Goal: Task Accomplishment & Management: Use online tool/utility

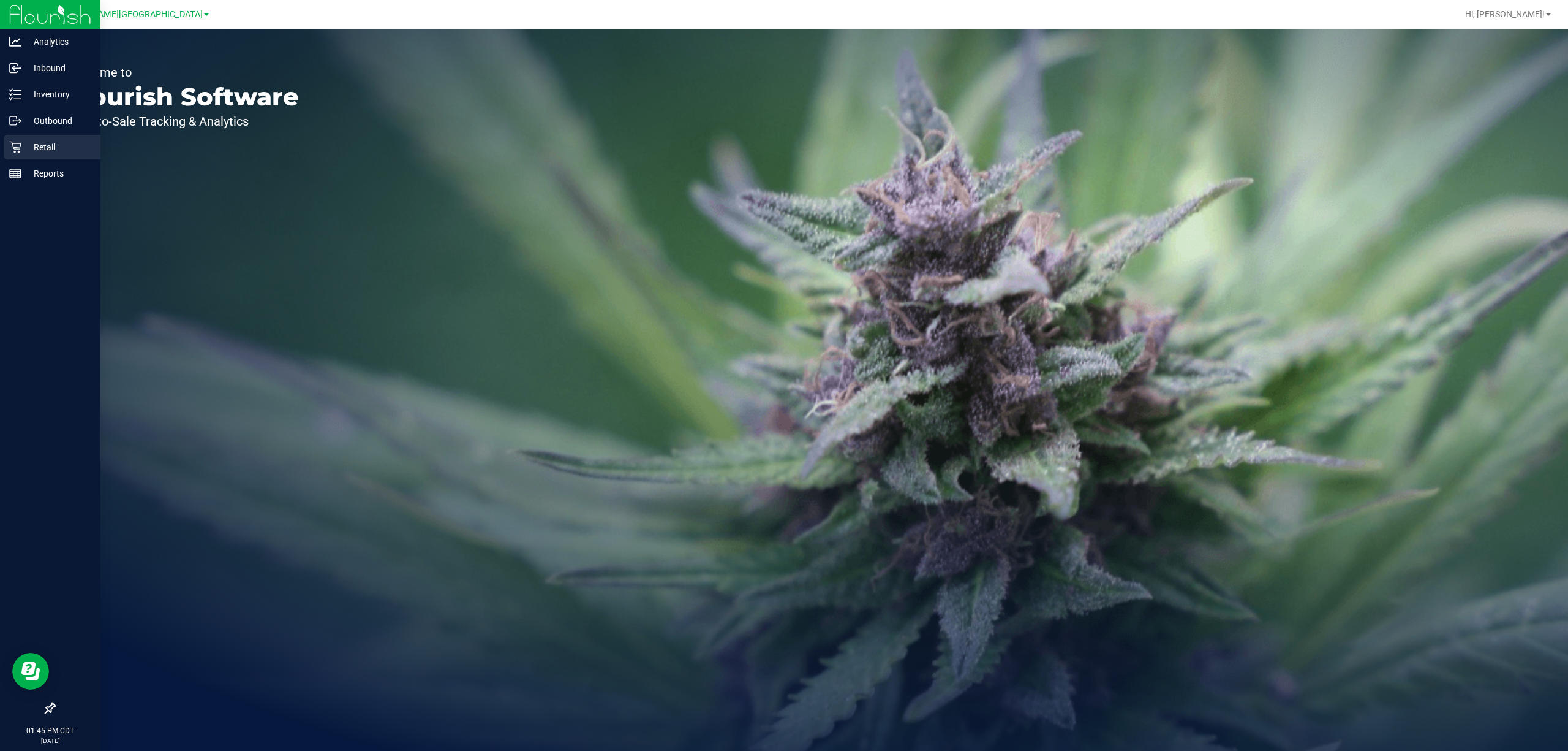
click at [53, 152] on p "Retail" at bounding box center [58, 147] width 73 height 14
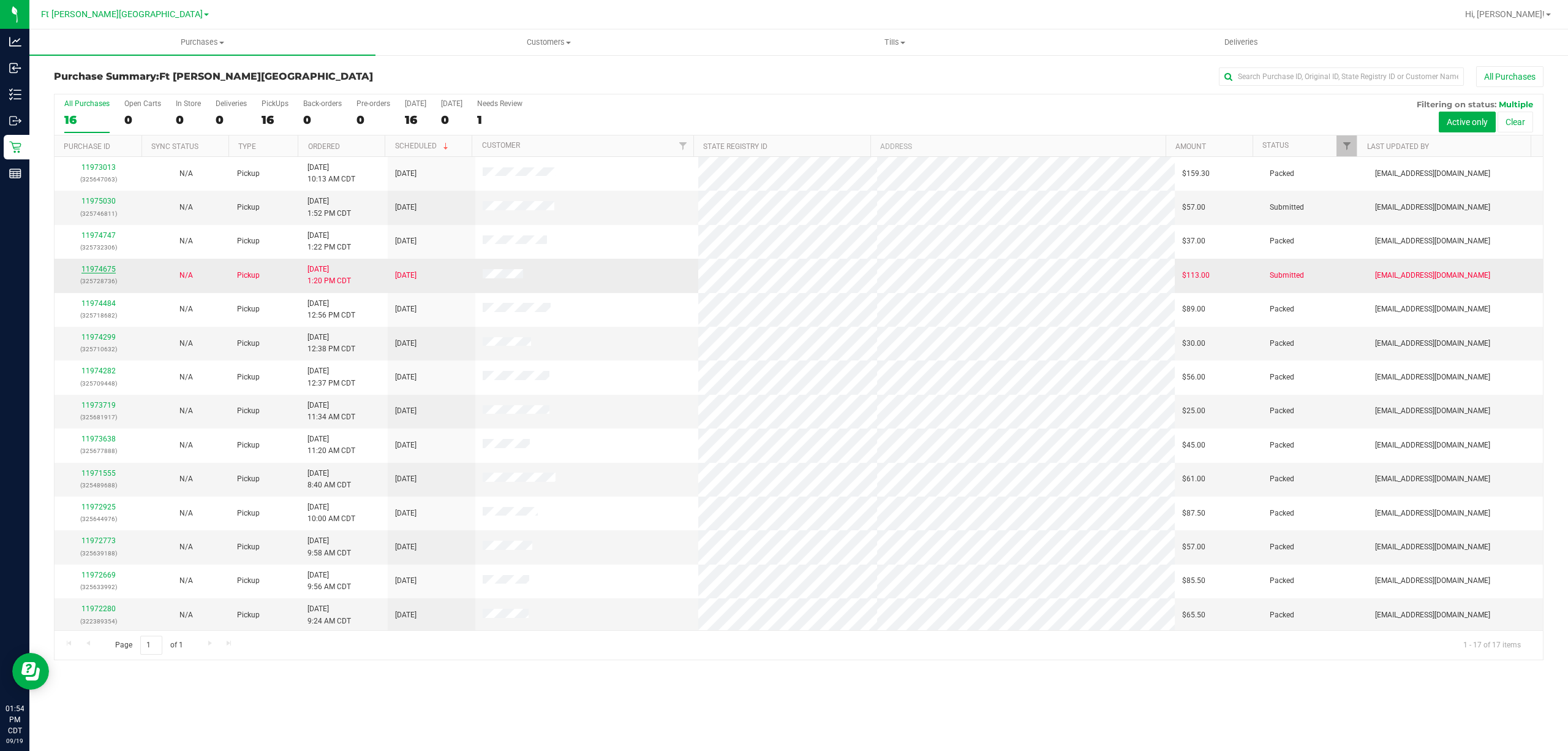
click at [91, 268] on link "11974675" at bounding box center [98, 269] width 34 height 9
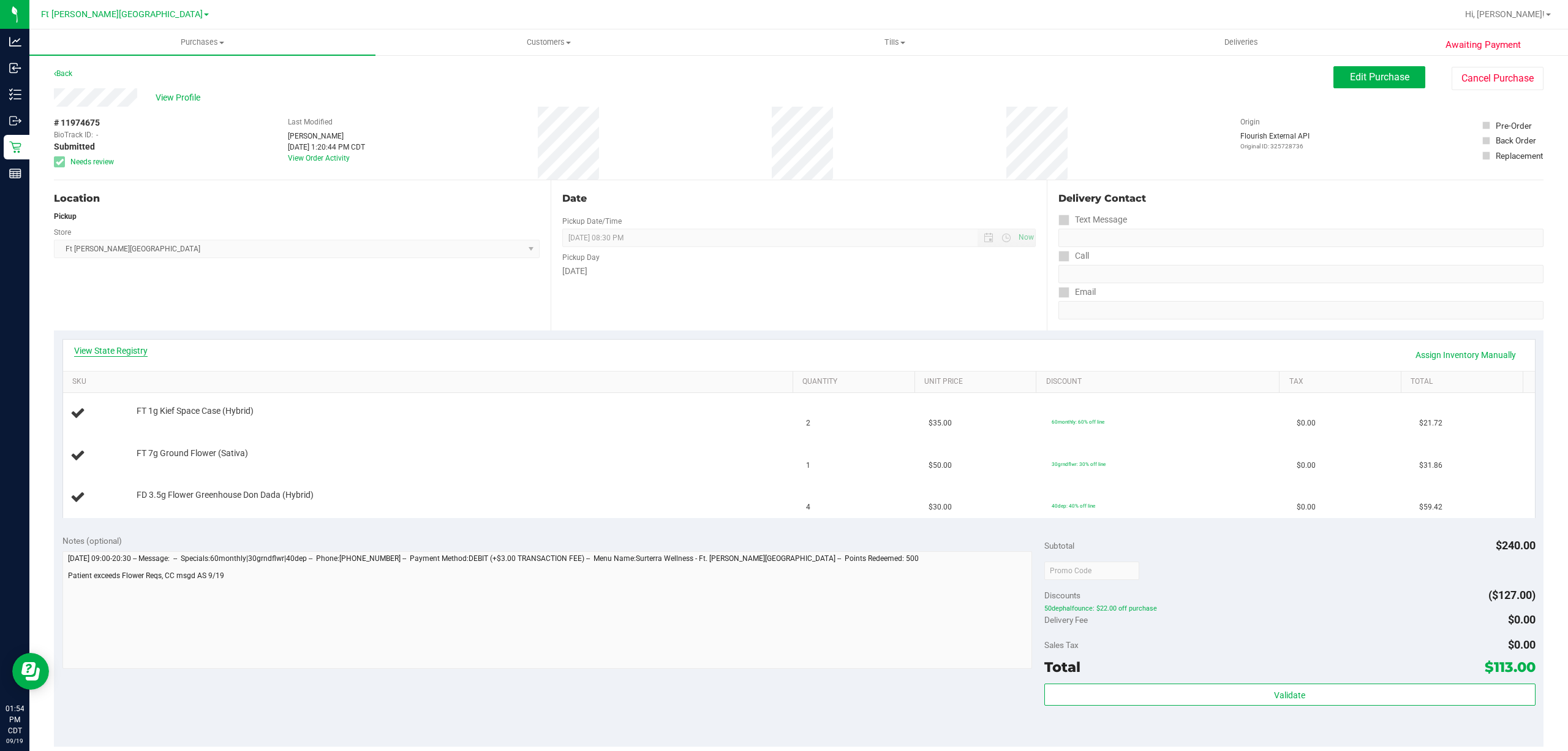
click at [119, 350] on link "View State Registry" at bounding box center [111, 350] width 73 height 12
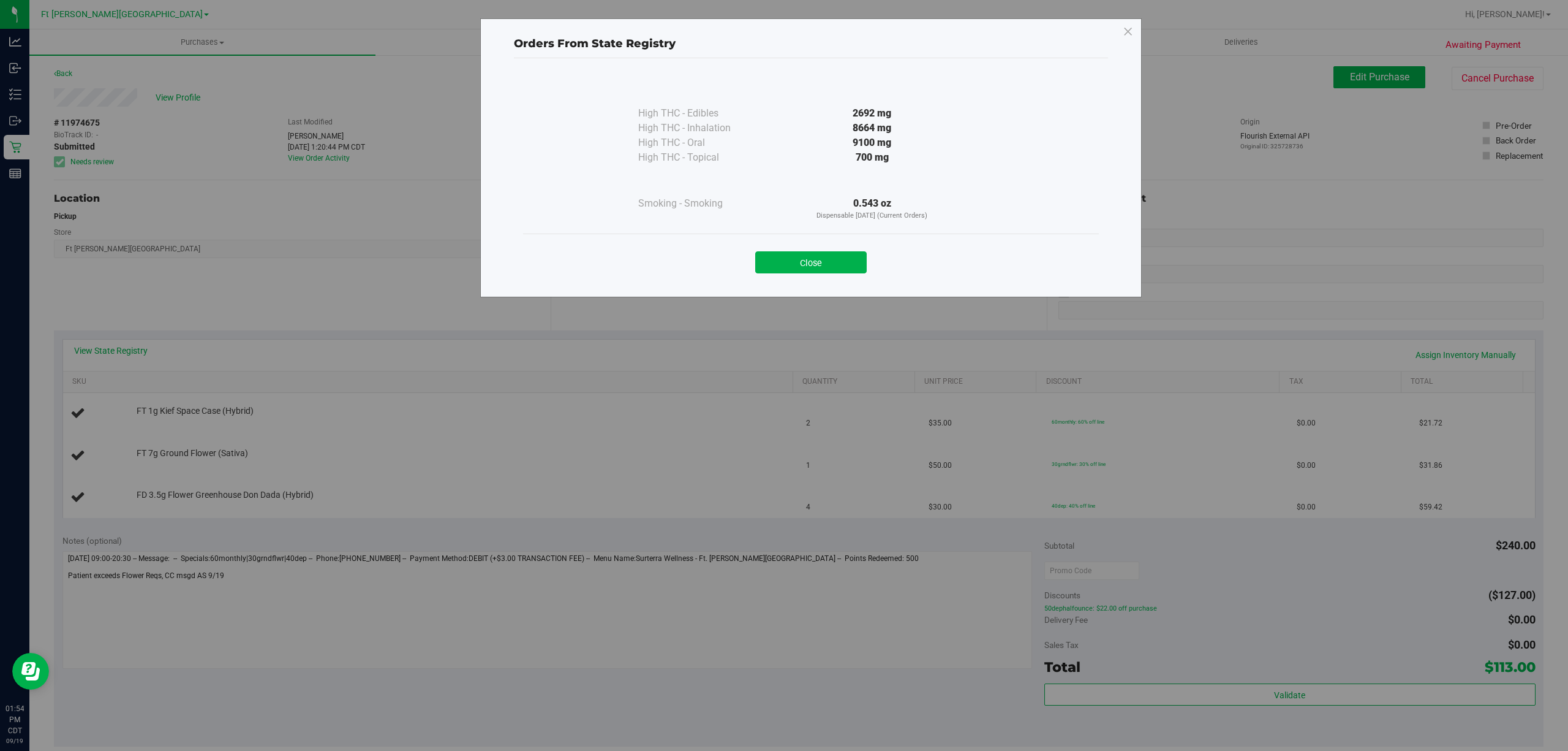
drag, startPoint x: 819, startPoint y: 258, endPoint x: 810, endPoint y: 258, distance: 9.0
click at [817, 258] on button "Close" at bounding box center [811, 263] width 112 height 22
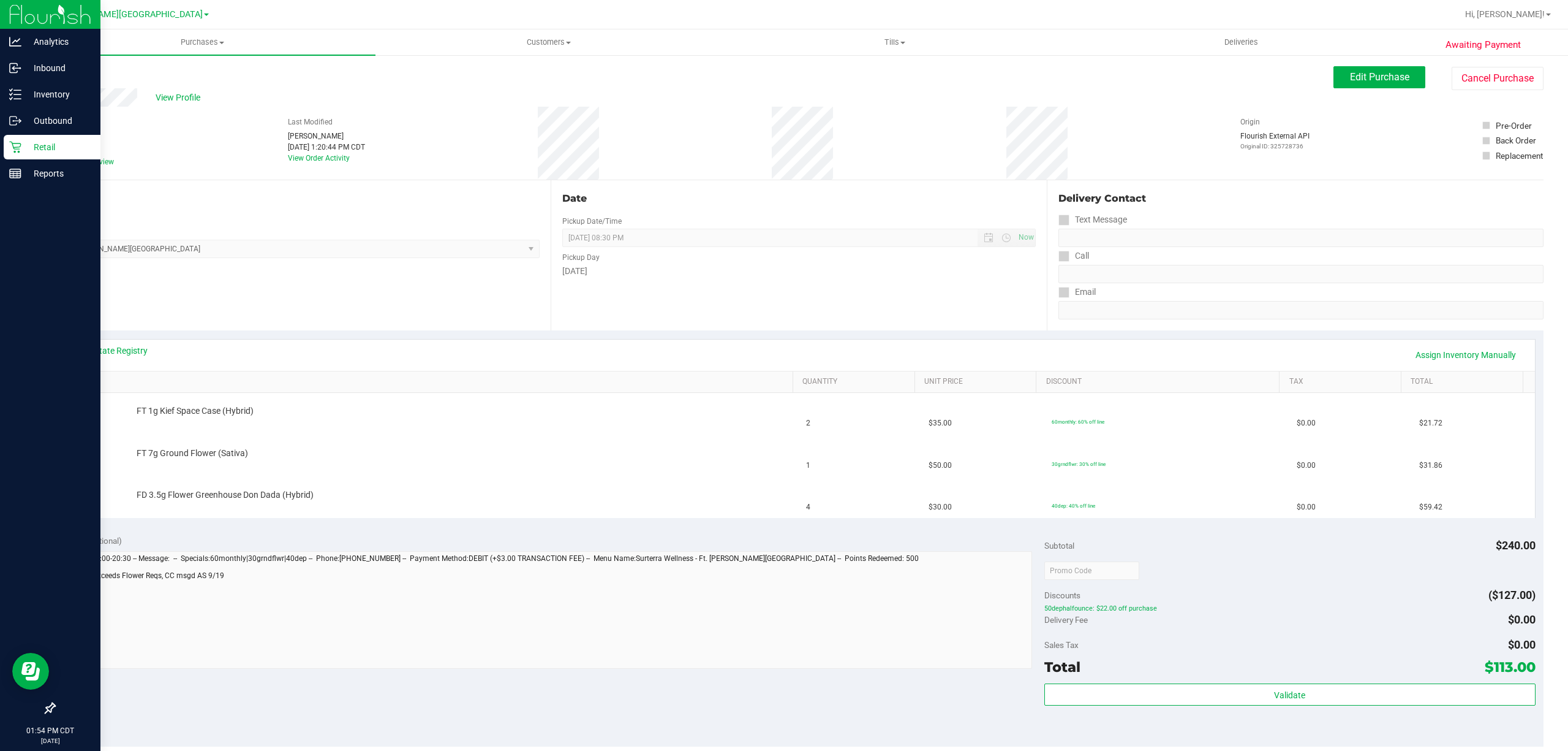
click at [57, 146] on p "Retail" at bounding box center [58, 147] width 73 height 14
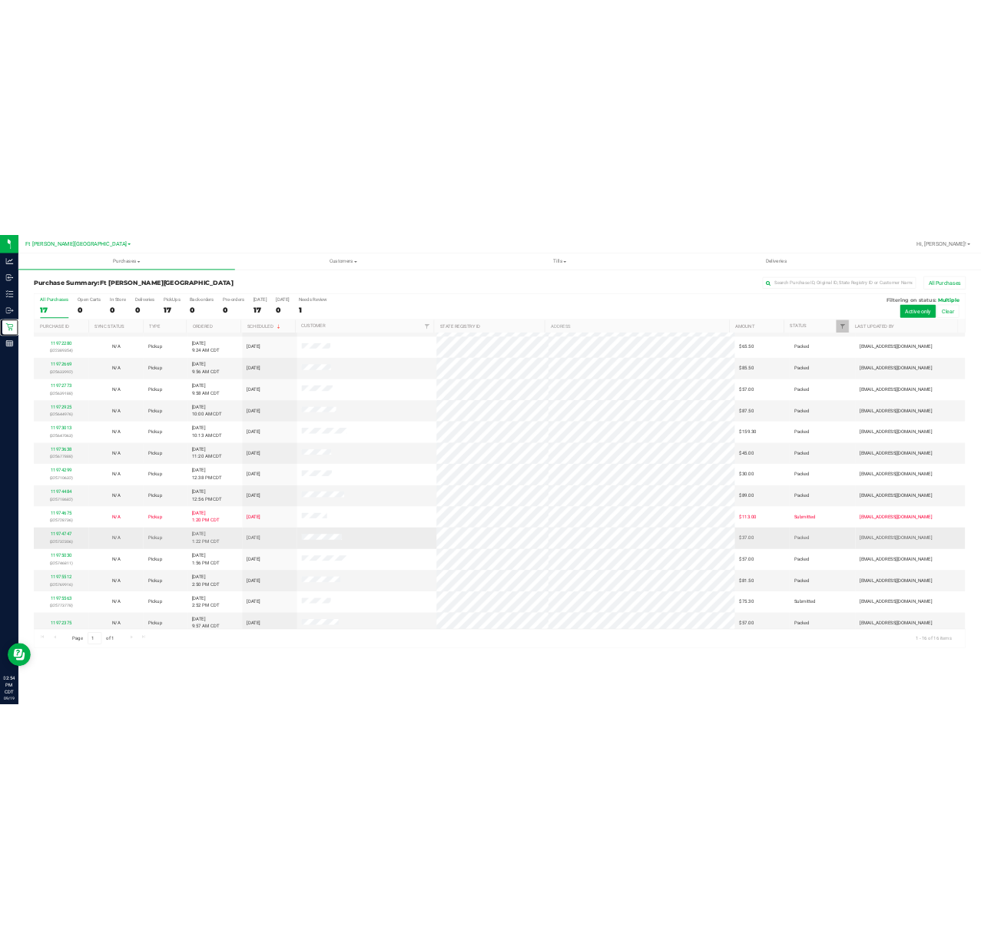
scroll to position [91, 0]
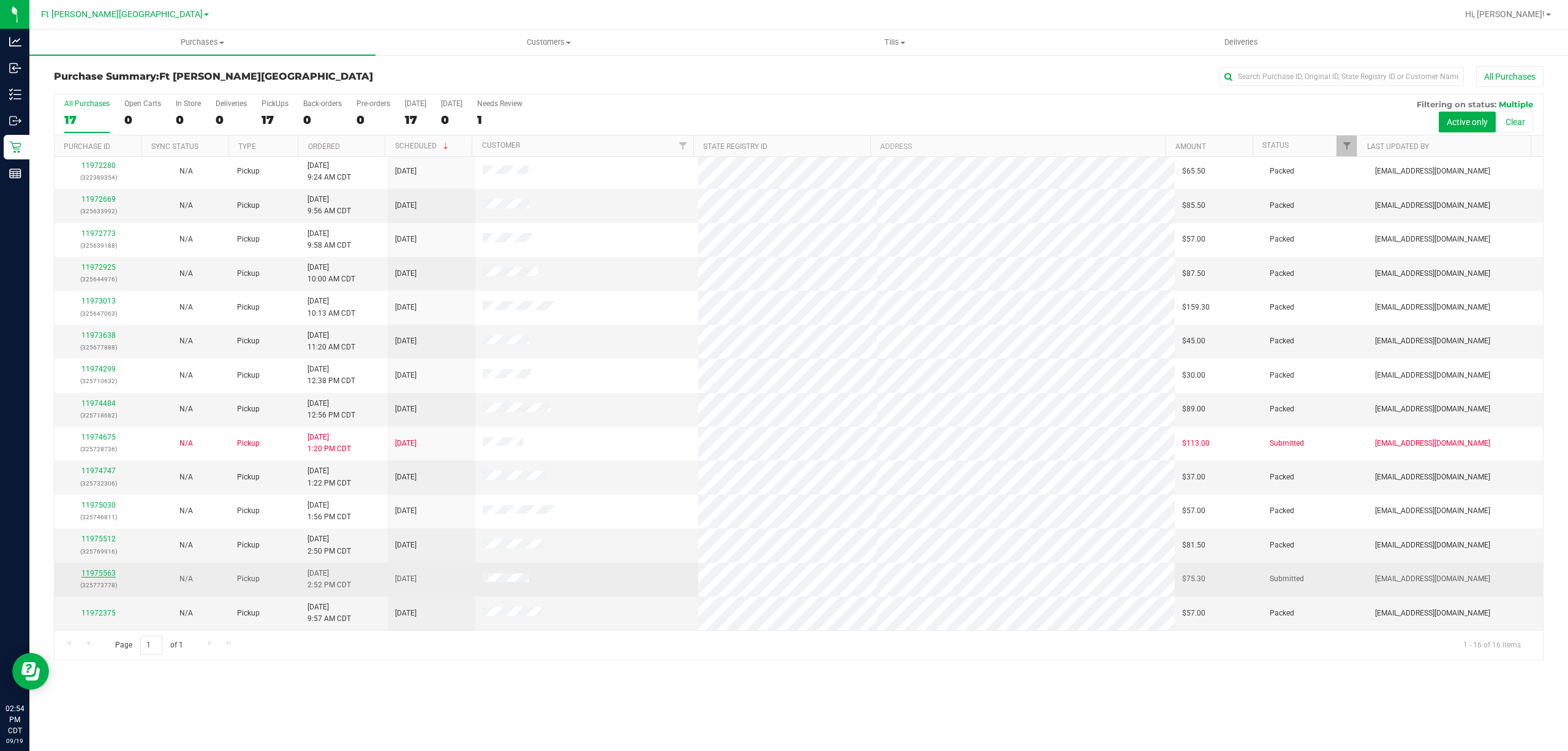
click at [97, 572] on link "11975563" at bounding box center [98, 573] width 34 height 9
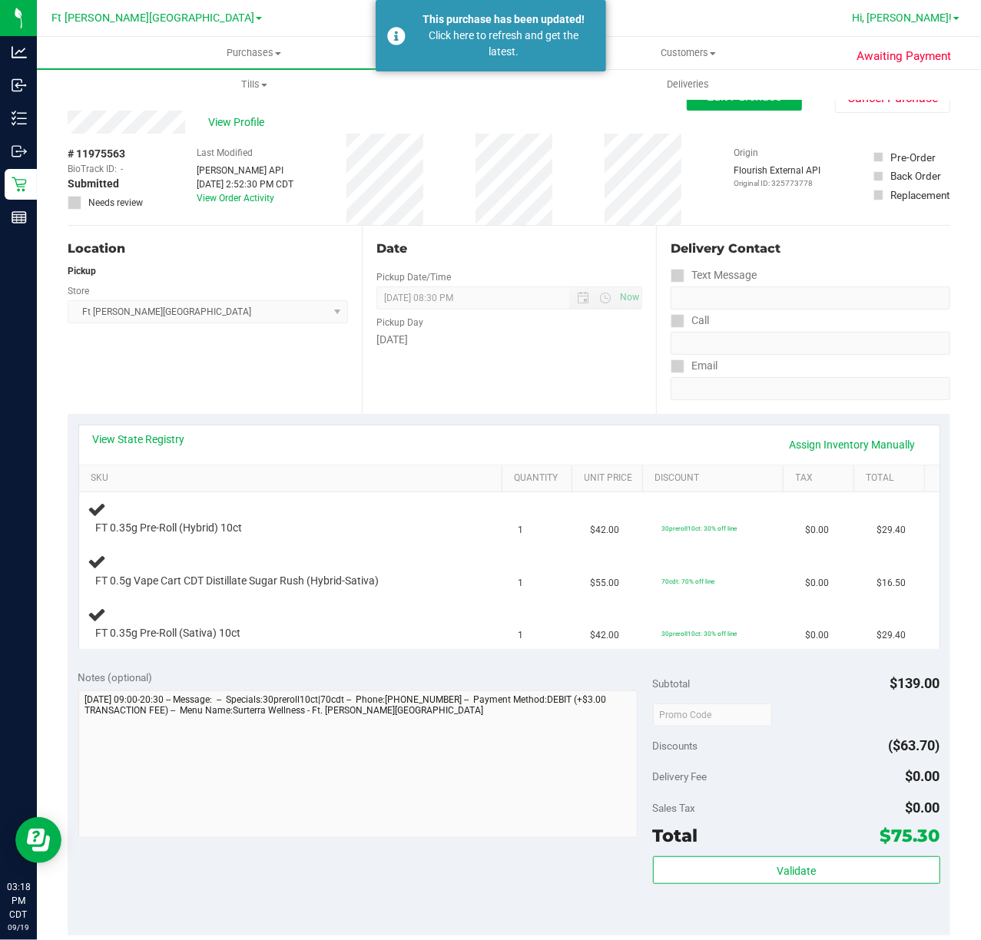
click at [905, 18] on span "Hi, [PERSON_NAME]!" at bounding box center [902, 18] width 100 height 12
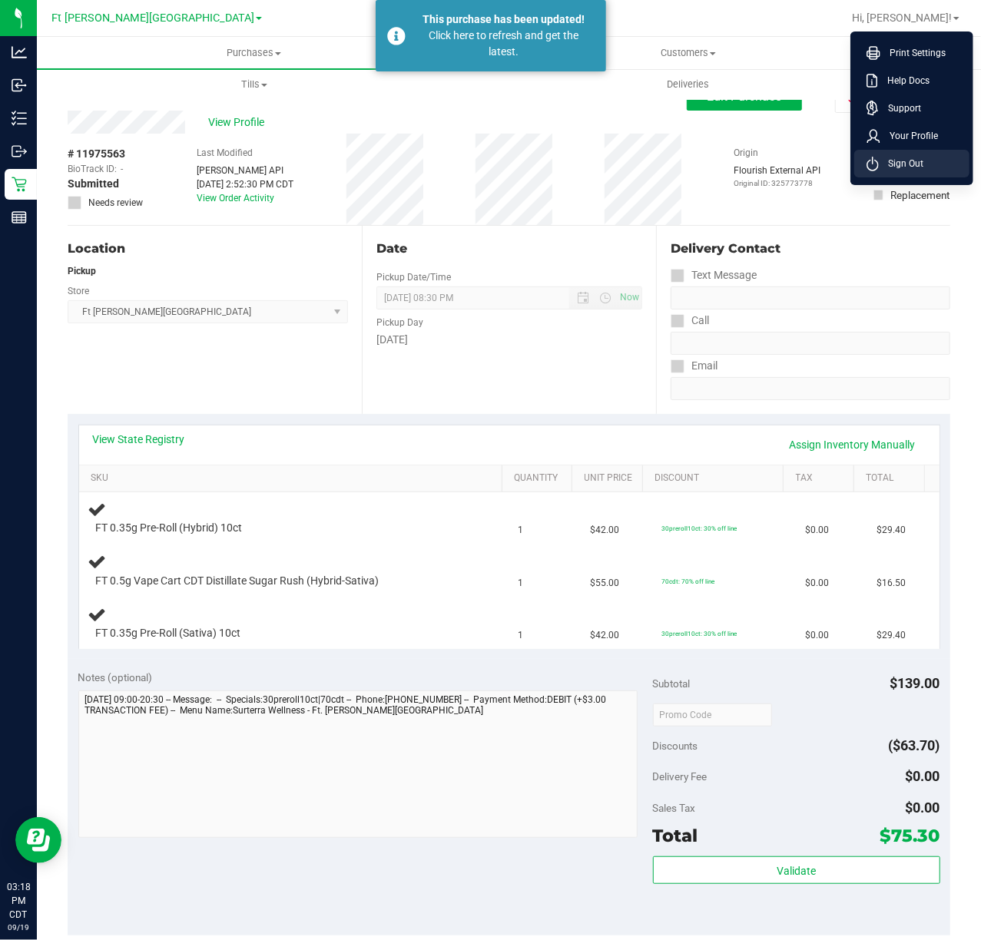
click at [891, 167] on span "Sign Out" at bounding box center [901, 163] width 45 height 15
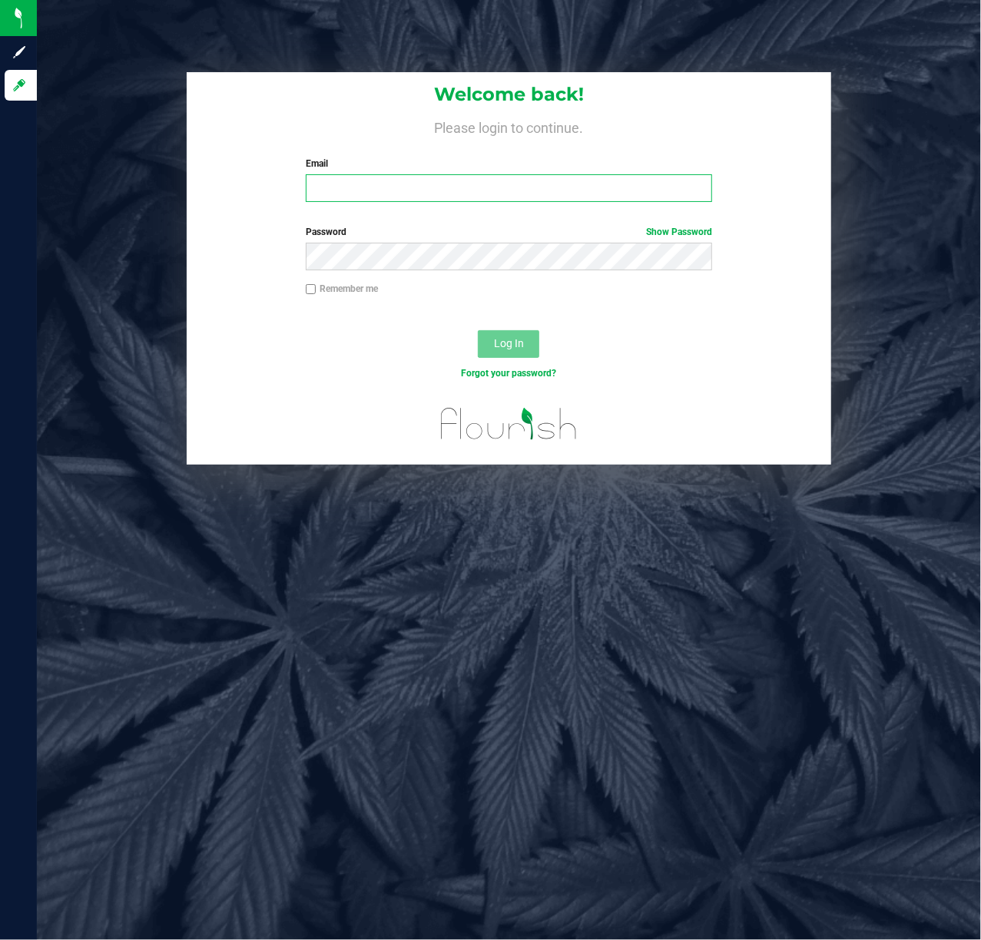
click at [452, 190] on input "Email" at bounding box center [509, 188] width 407 height 28
type input "[EMAIL_ADDRESS][DOMAIN_NAME]"
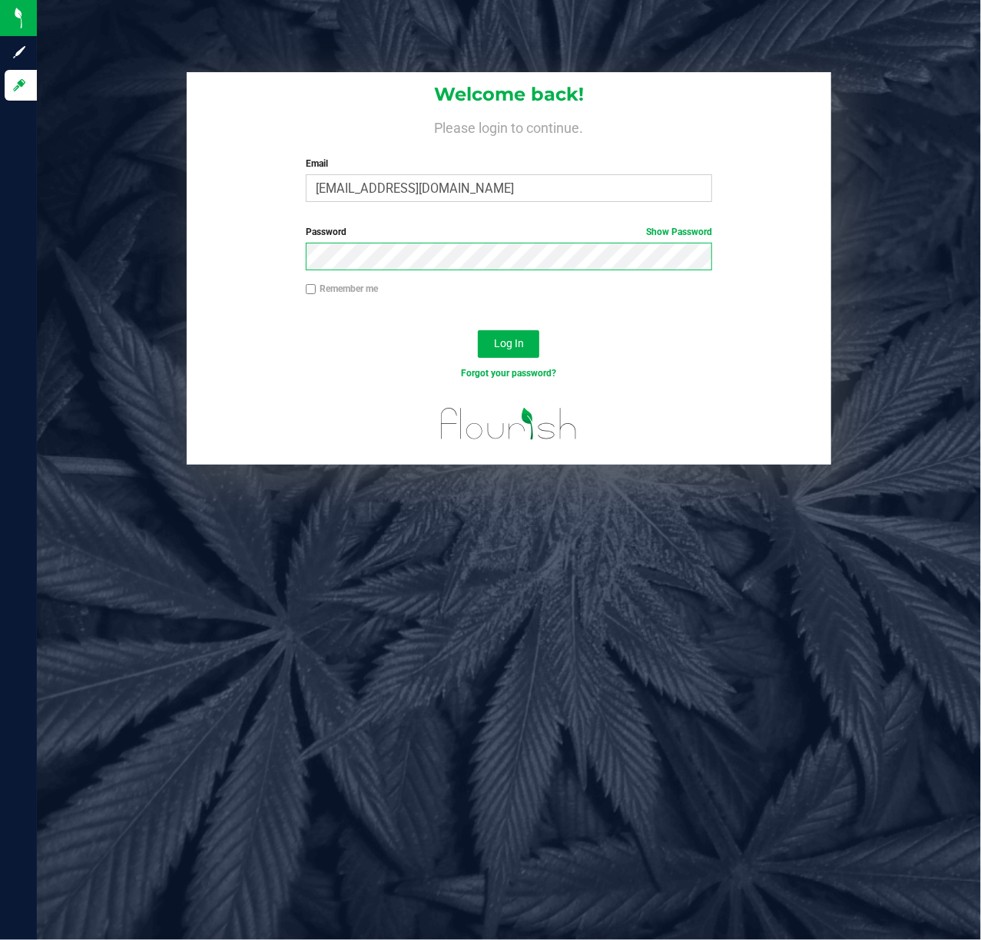
click at [478, 330] on button "Log In" at bounding box center [508, 344] width 61 height 28
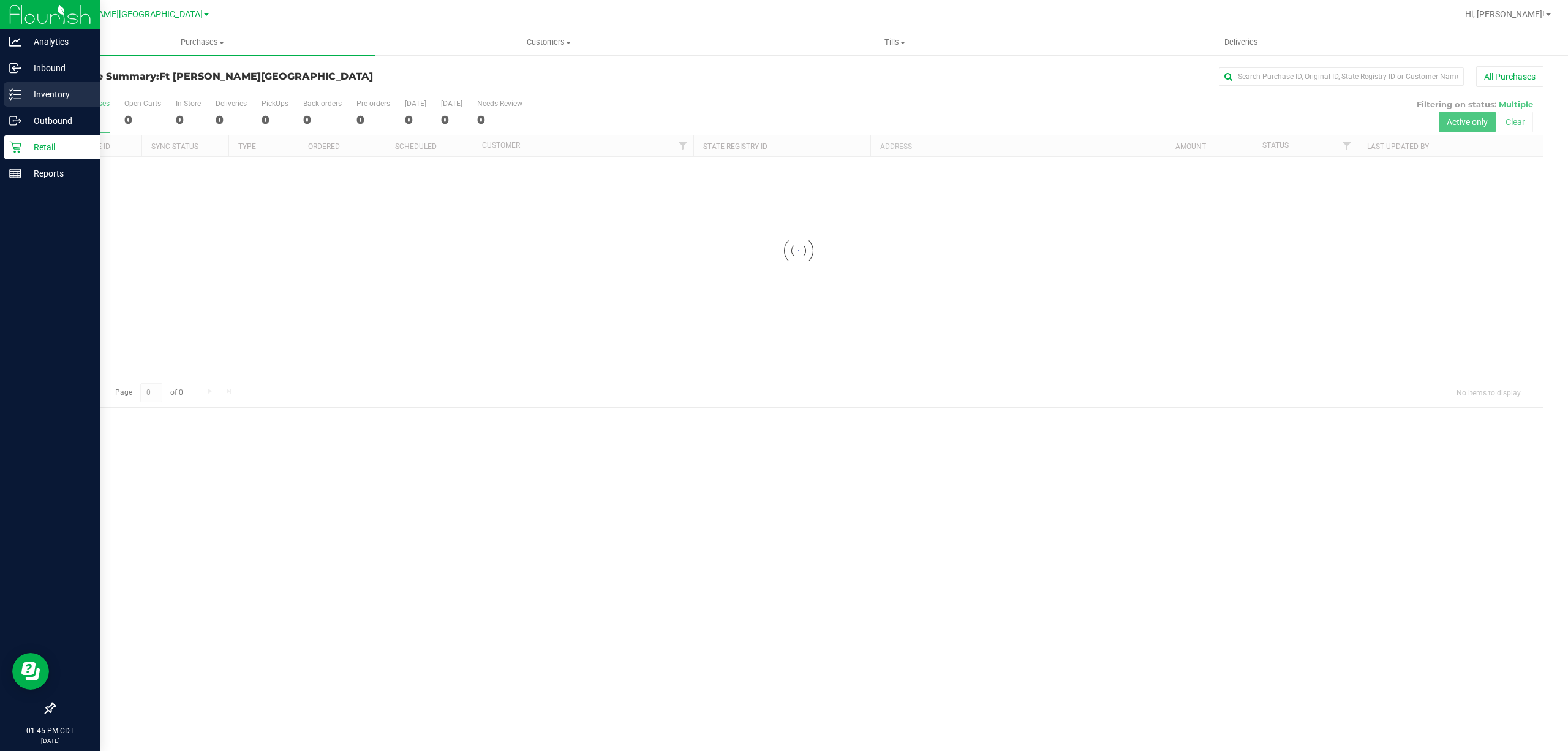
click at [60, 91] on p "Inventory" at bounding box center [58, 94] width 73 height 14
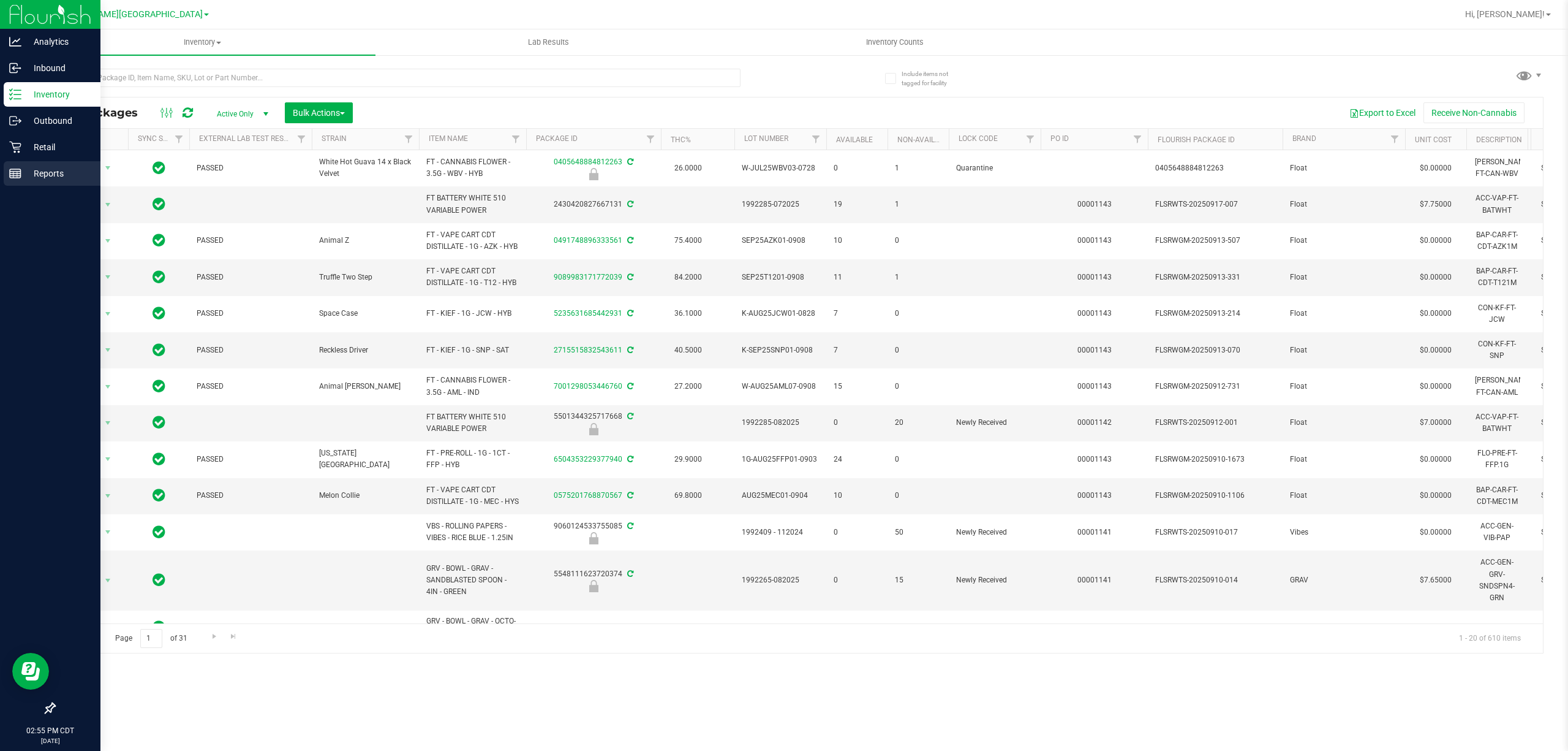
click at [43, 170] on p "Reports" at bounding box center [58, 173] width 73 height 14
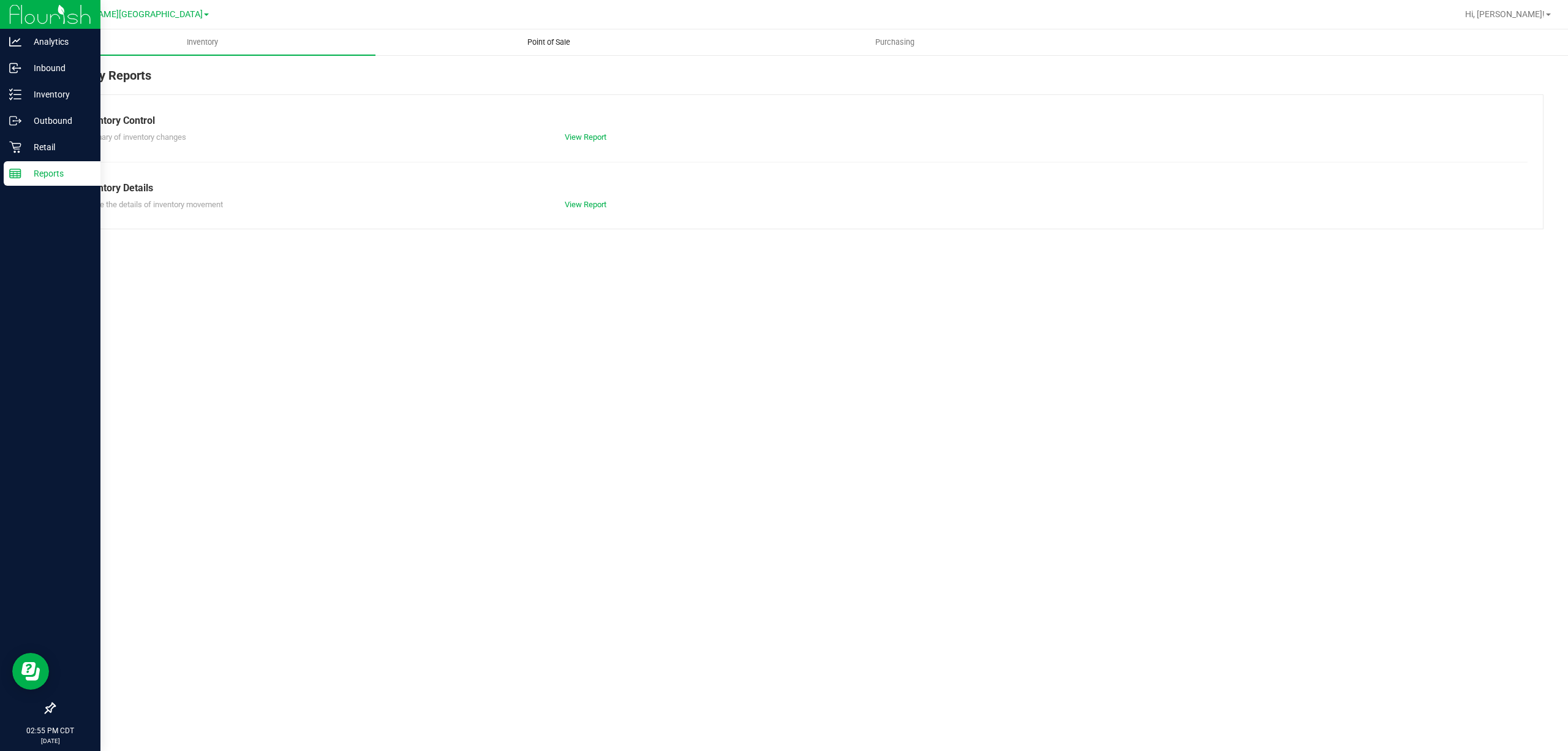
click at [546, 41] on span "Point of Sale" at bounding box center [548, 42] width 76 height 11
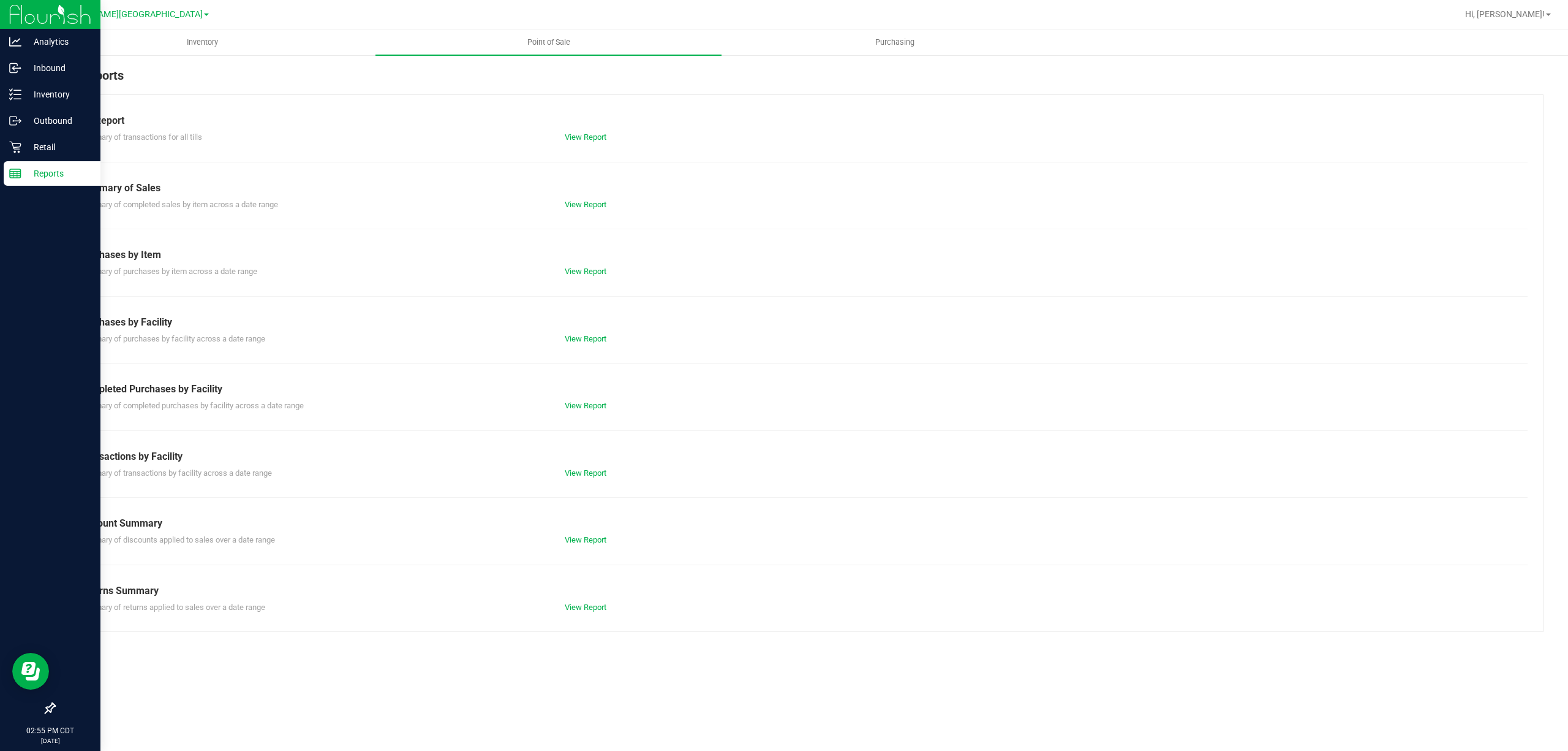
click at [581, 413] on div "Till Report Summary of transactions for all tills View Report Summary of Sales …" at bounding box center [799, 363] width 1490 height 538
click at [581, 407] on link "View Report" at bounding box center [585, 405] width 41 height 10
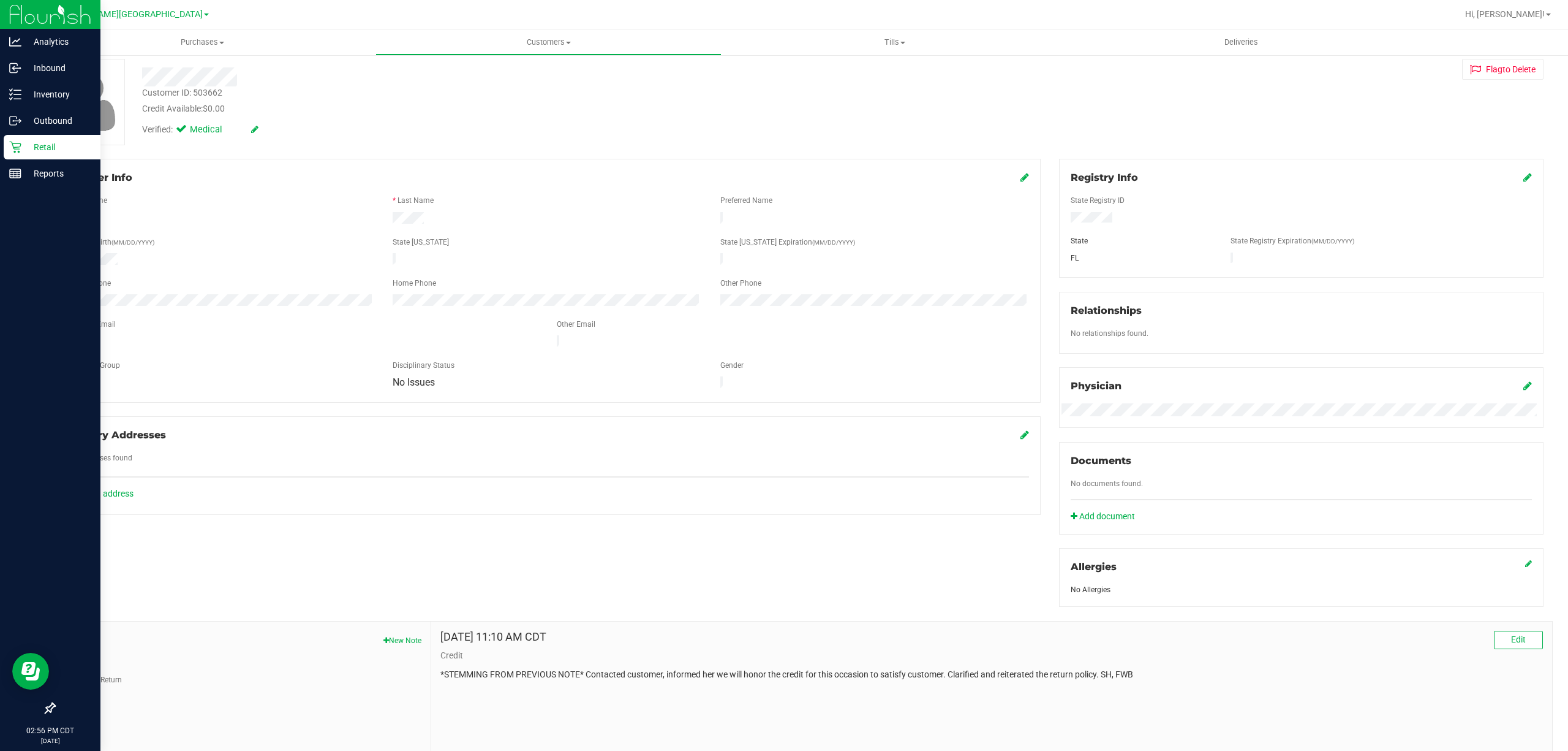
scroll to position [138, 0]
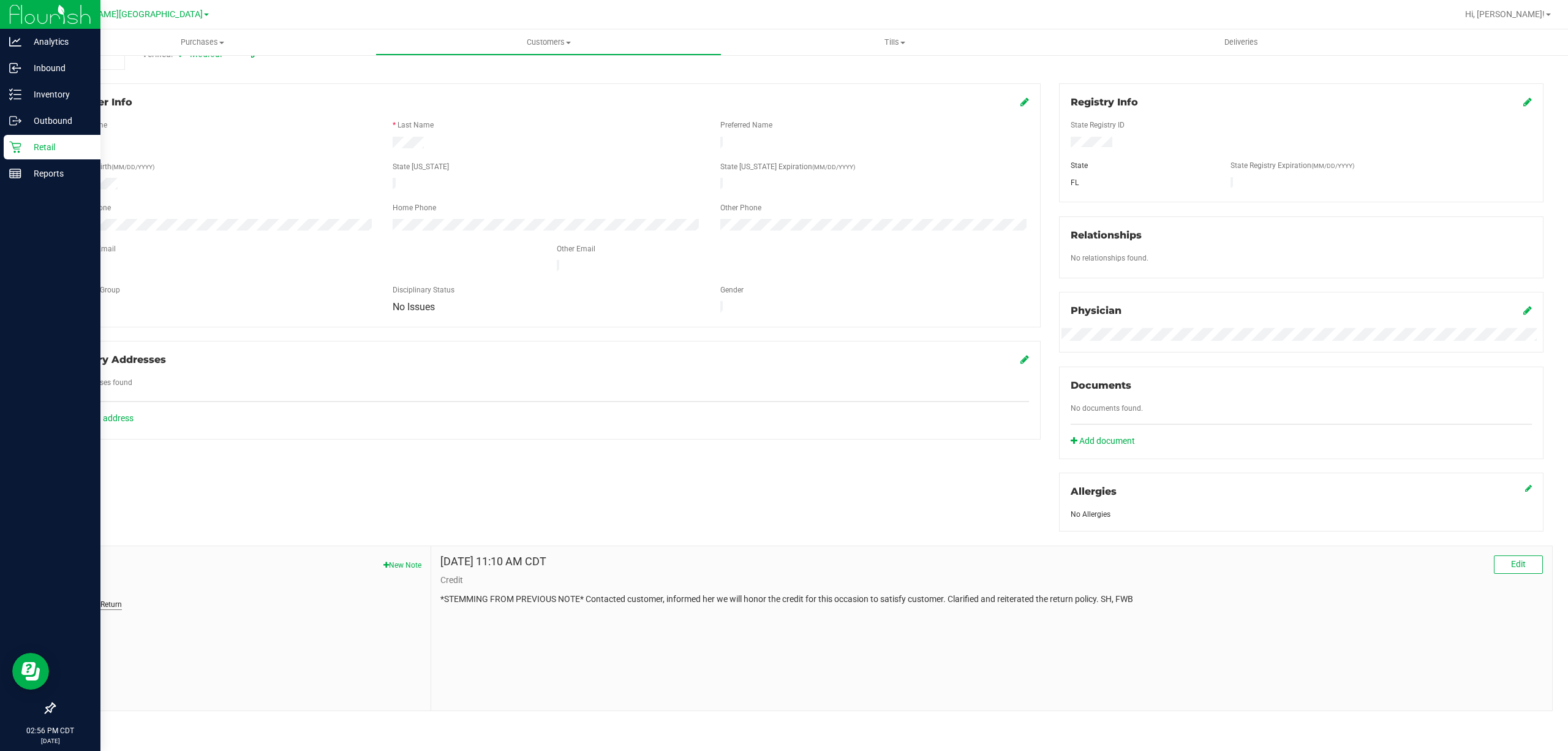
click at [106, 606] on button "Attempted Return" at bounding box center [93, 604] width 58 height 11
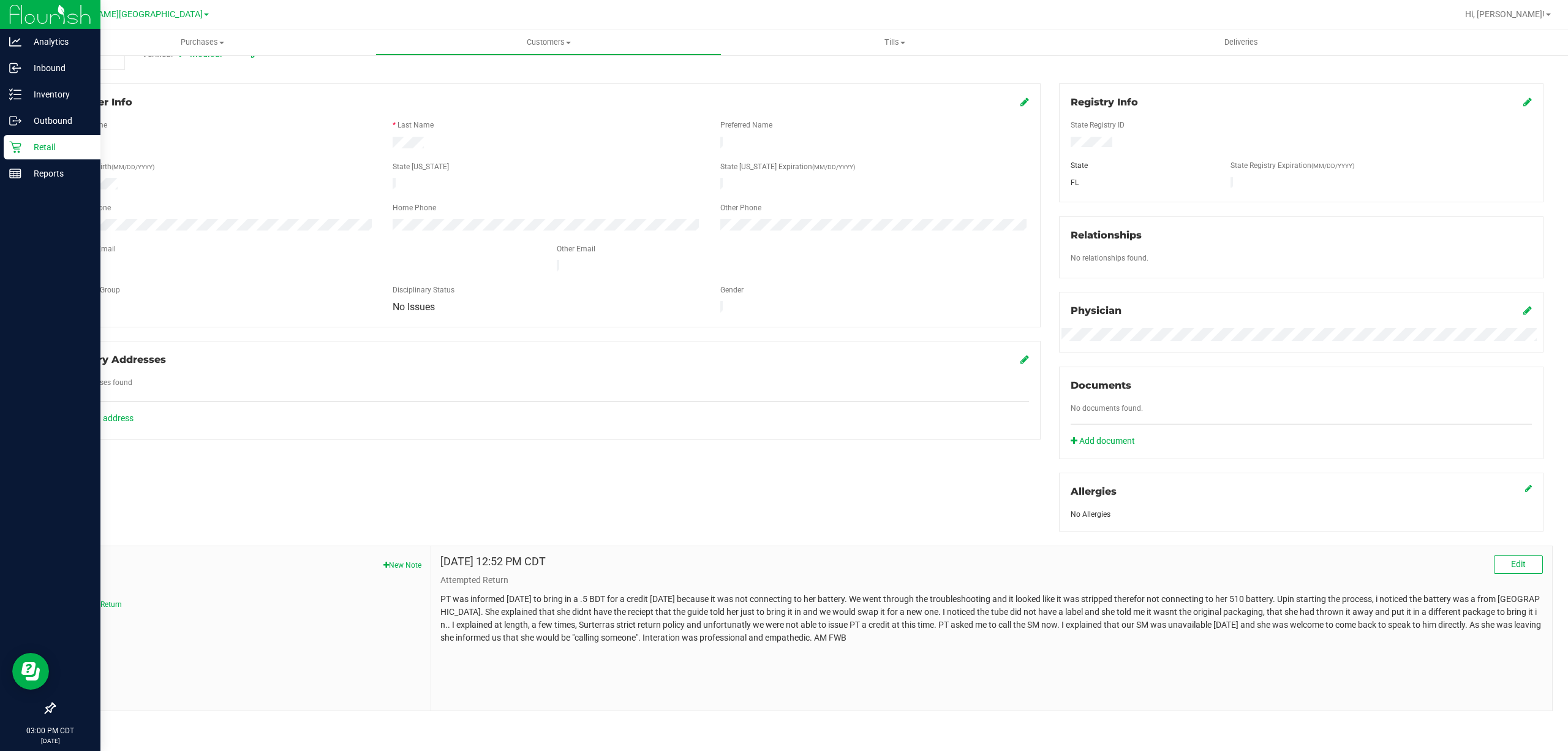
click at [67, 587] on button "Credit" at bounding box center [73, 588] width 20 height 11
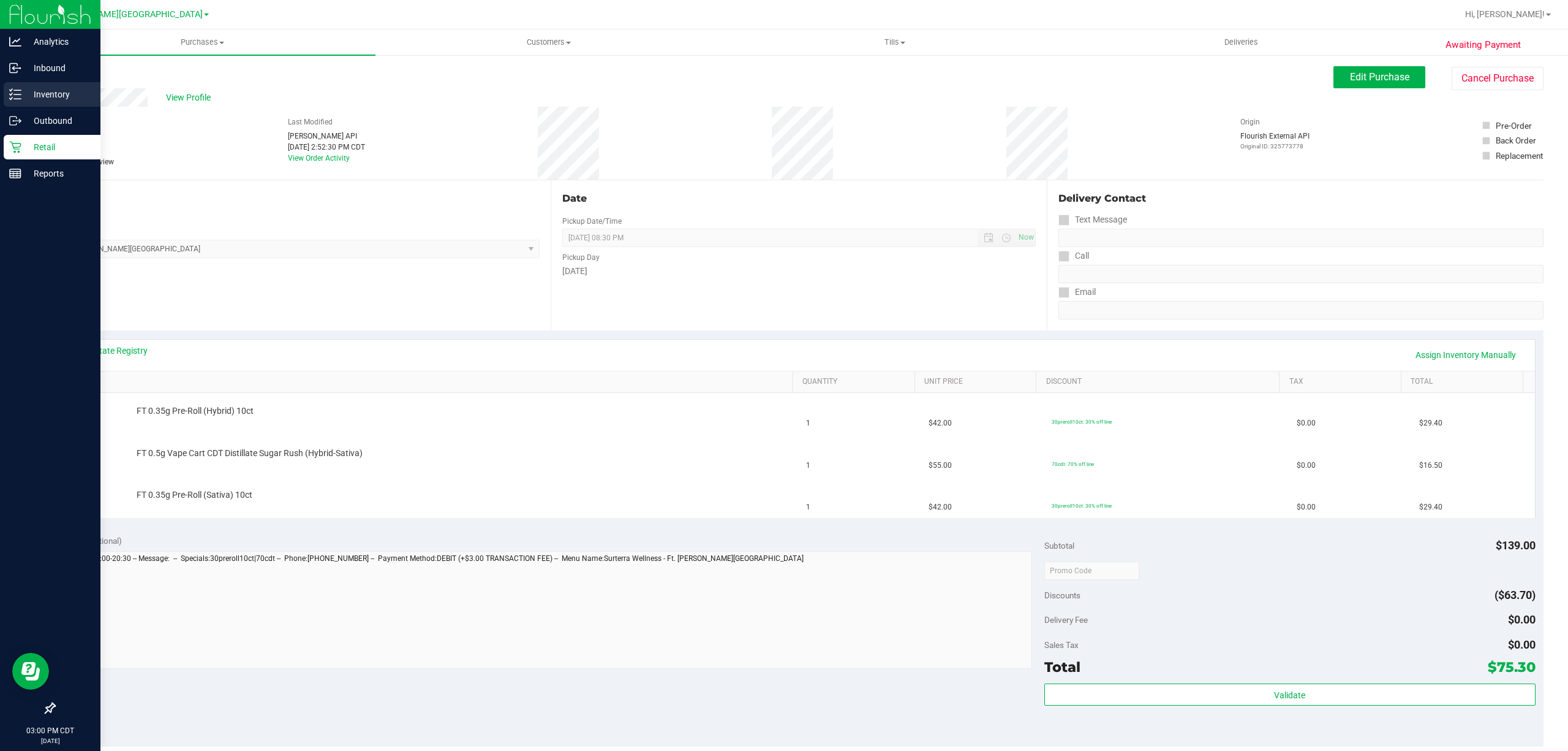
click at [28, 93] on p "Inventory" at bounding box center [58, 94] width 73 height 14
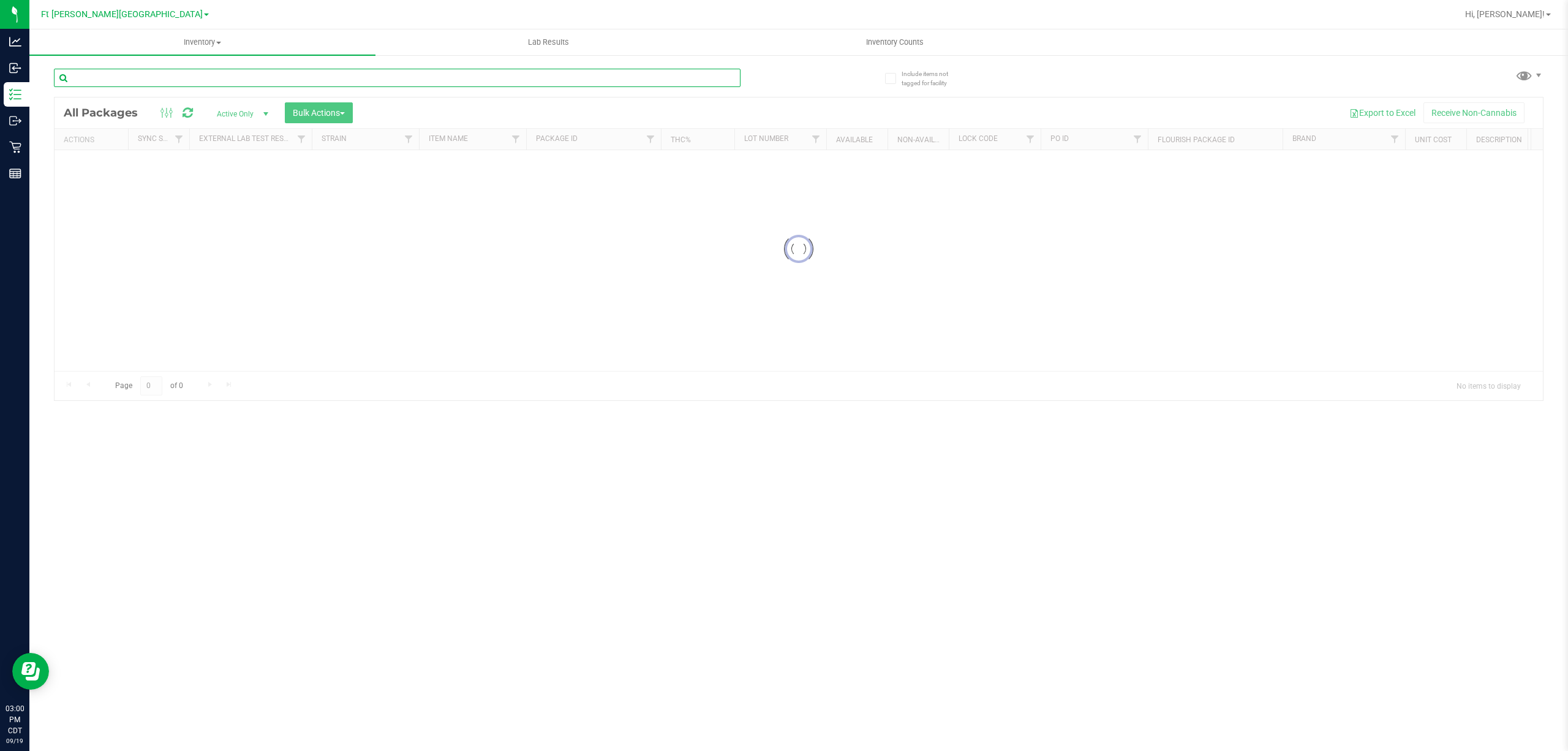
click at [211, 77] on input "text" at bounding box center [397, 77] width 687 height 18
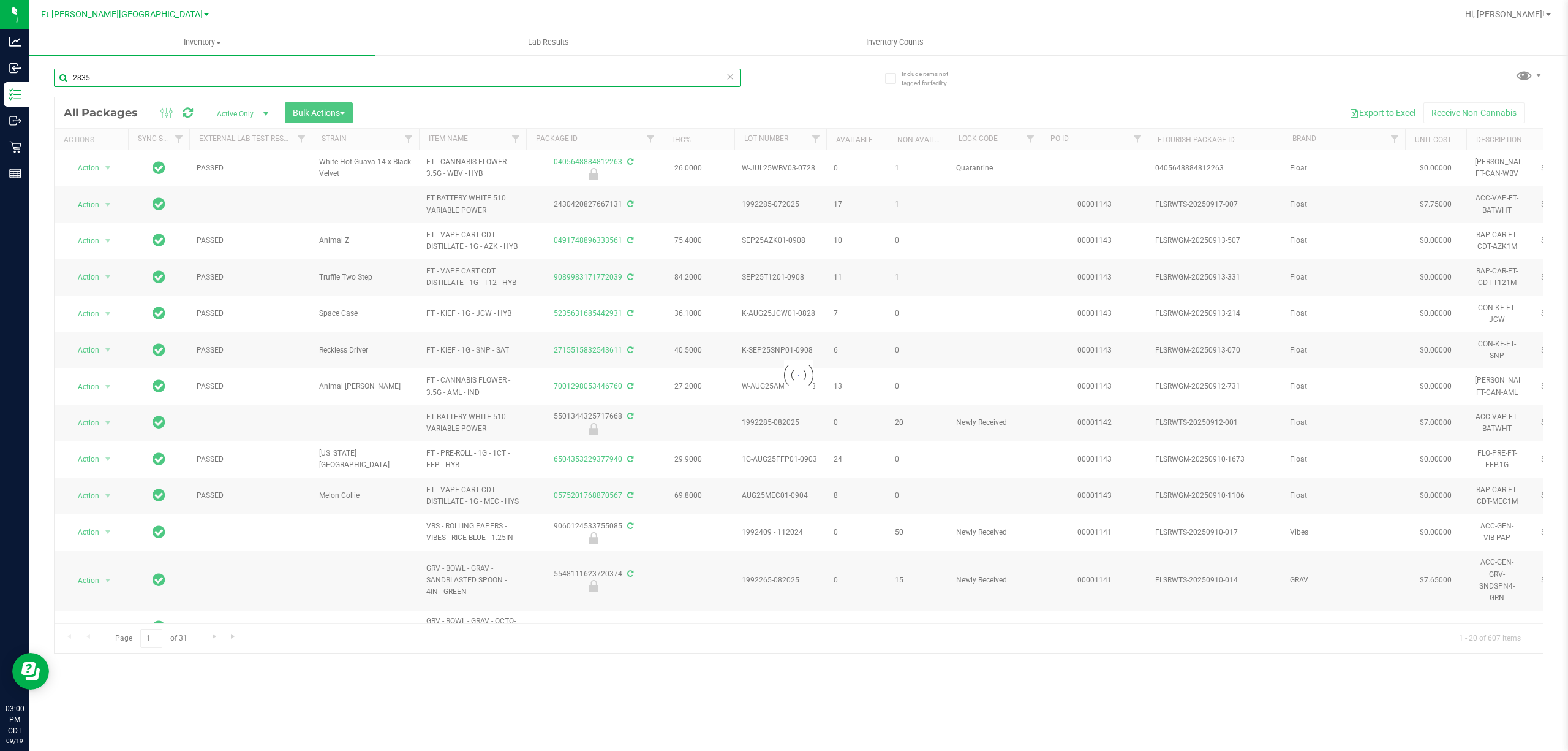
type input "2835"
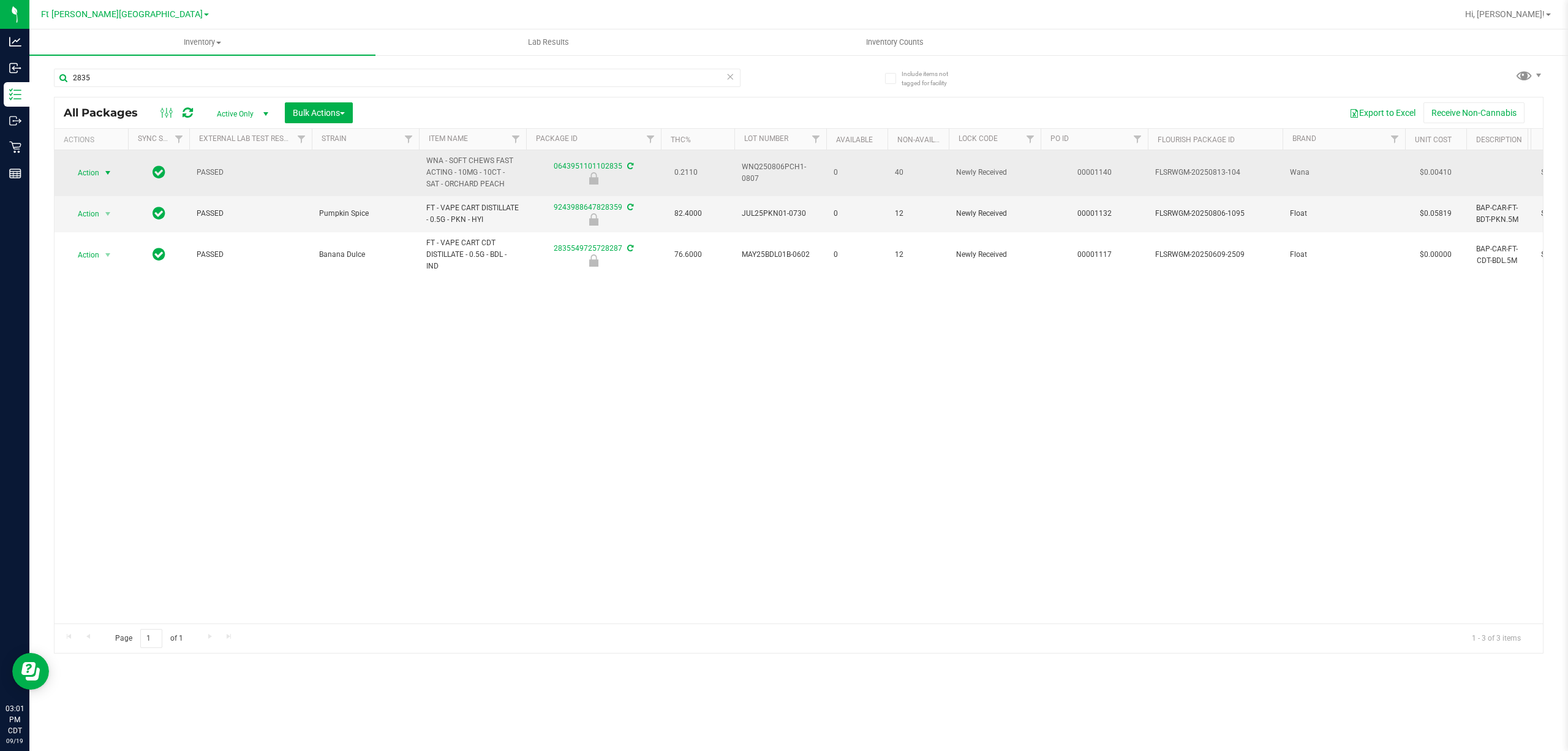
click at [91, 173] on span "Action" at bounding box center [83, 173] width 33 height 18
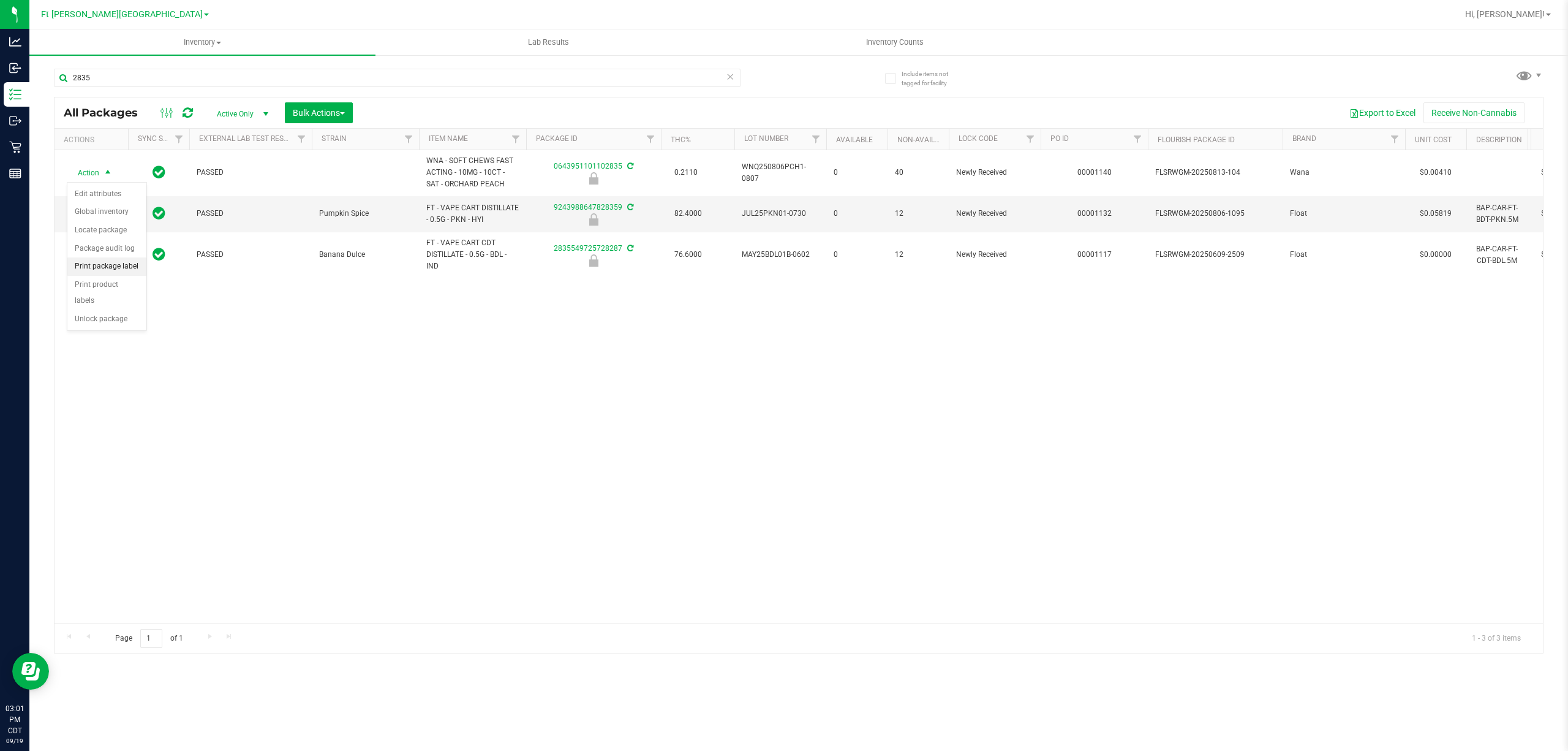
click at [120, 270] on li "Print package label" at bounding box center [106, 267] width 79 height 18
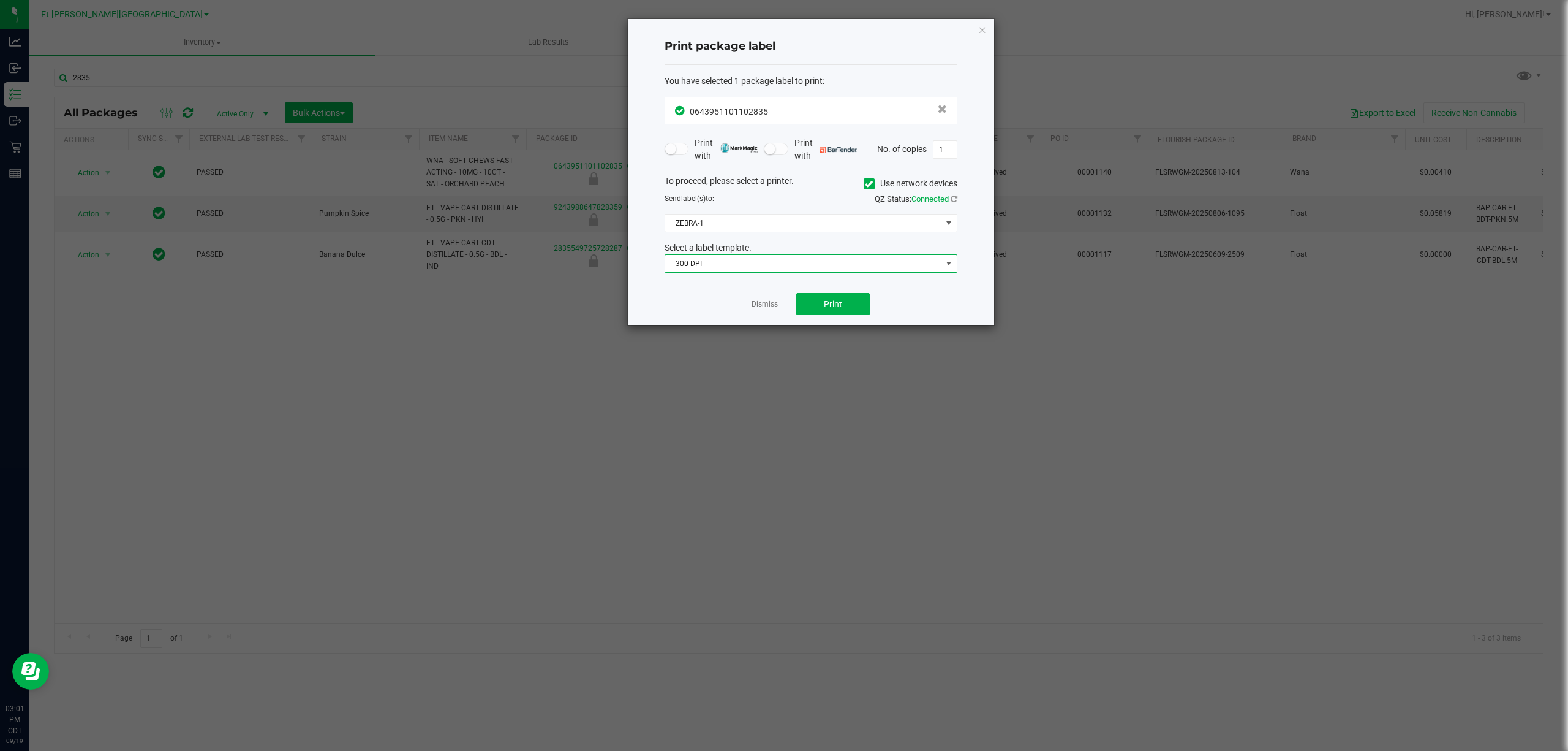
click at [713, 256] on span "300 DPI" at bounding box center [803, 263] width 276 height 18
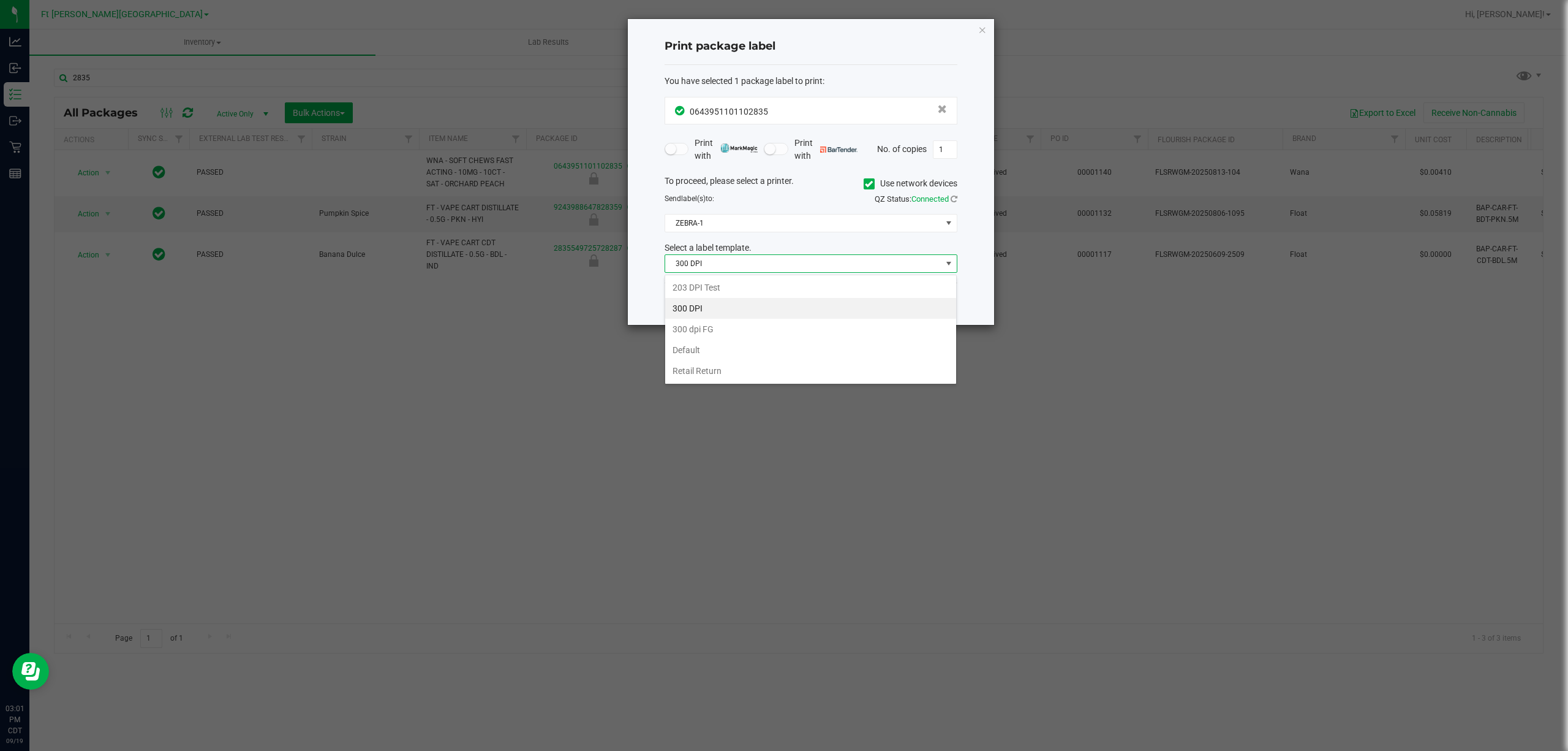
scroll to position [18, 292]
click at [731, 293] on li "203 DPI Test" at bounding box center [810, 287] width 291 height 21
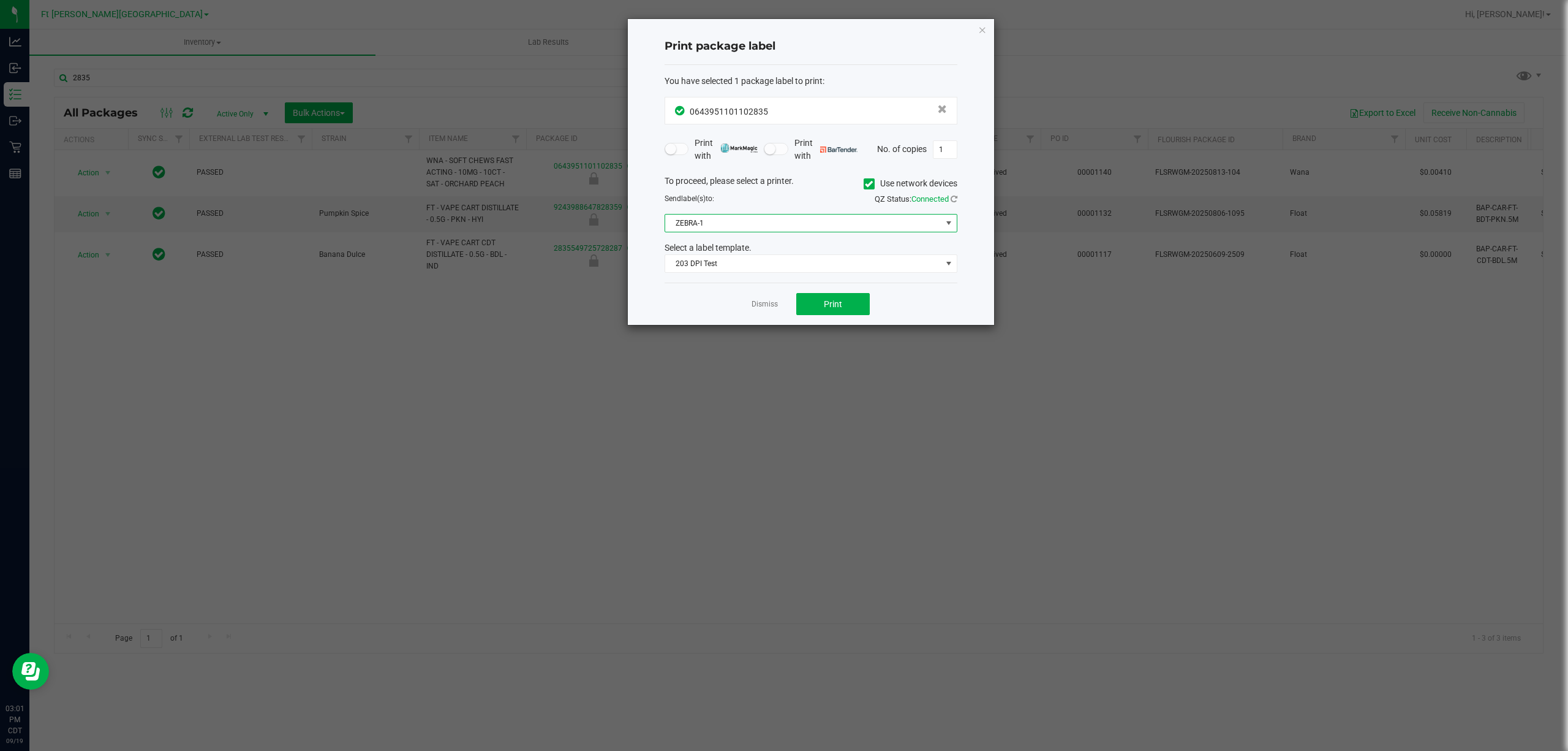
click at [714, 223] on span "ZEBRA-1" at bounding box center [803, 223] width 276 height 18
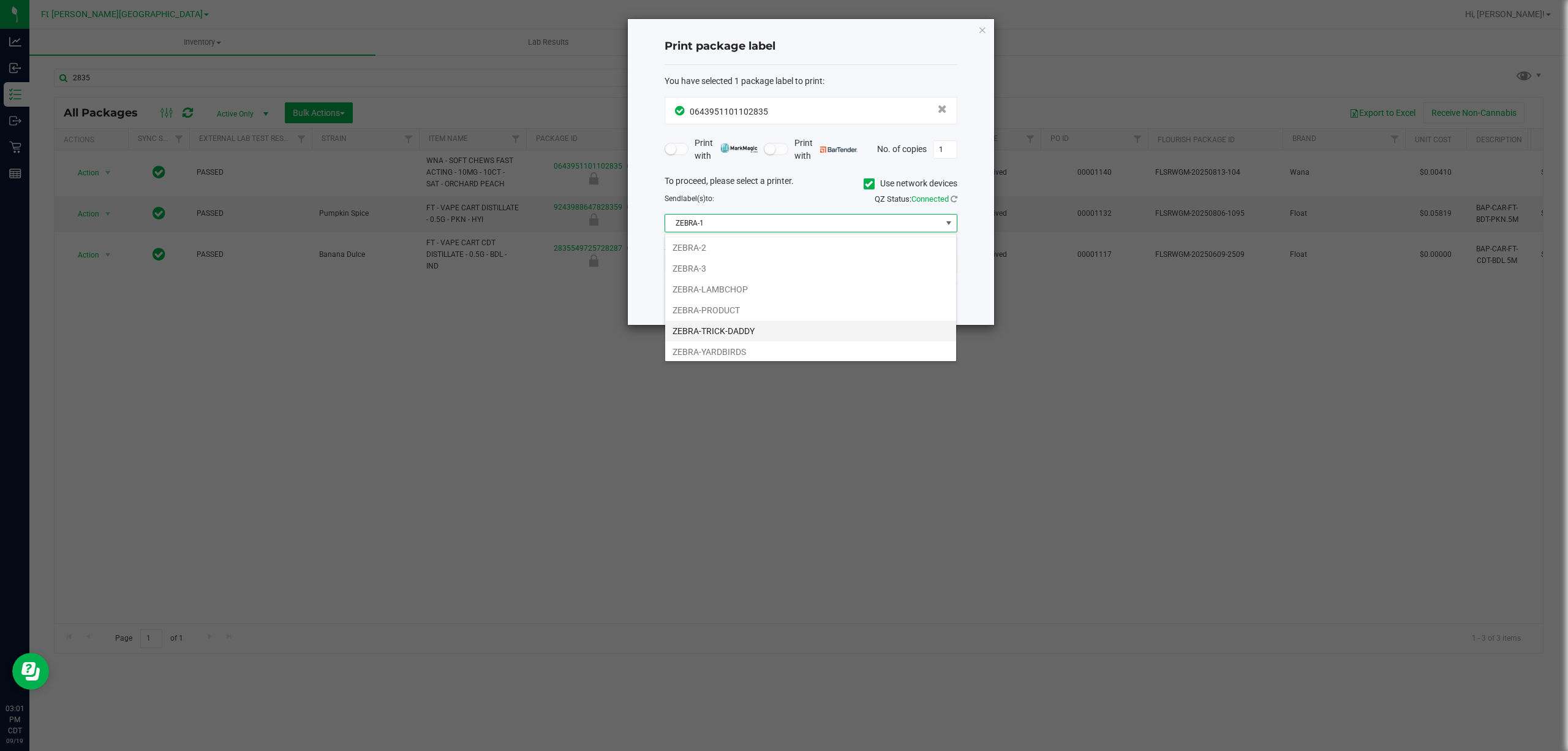
scroll to position [26, 0]
click at [743, 342] on li "ZEBRA-YARDBIRDS" at bounding box center [810, 349] width 291 height 21
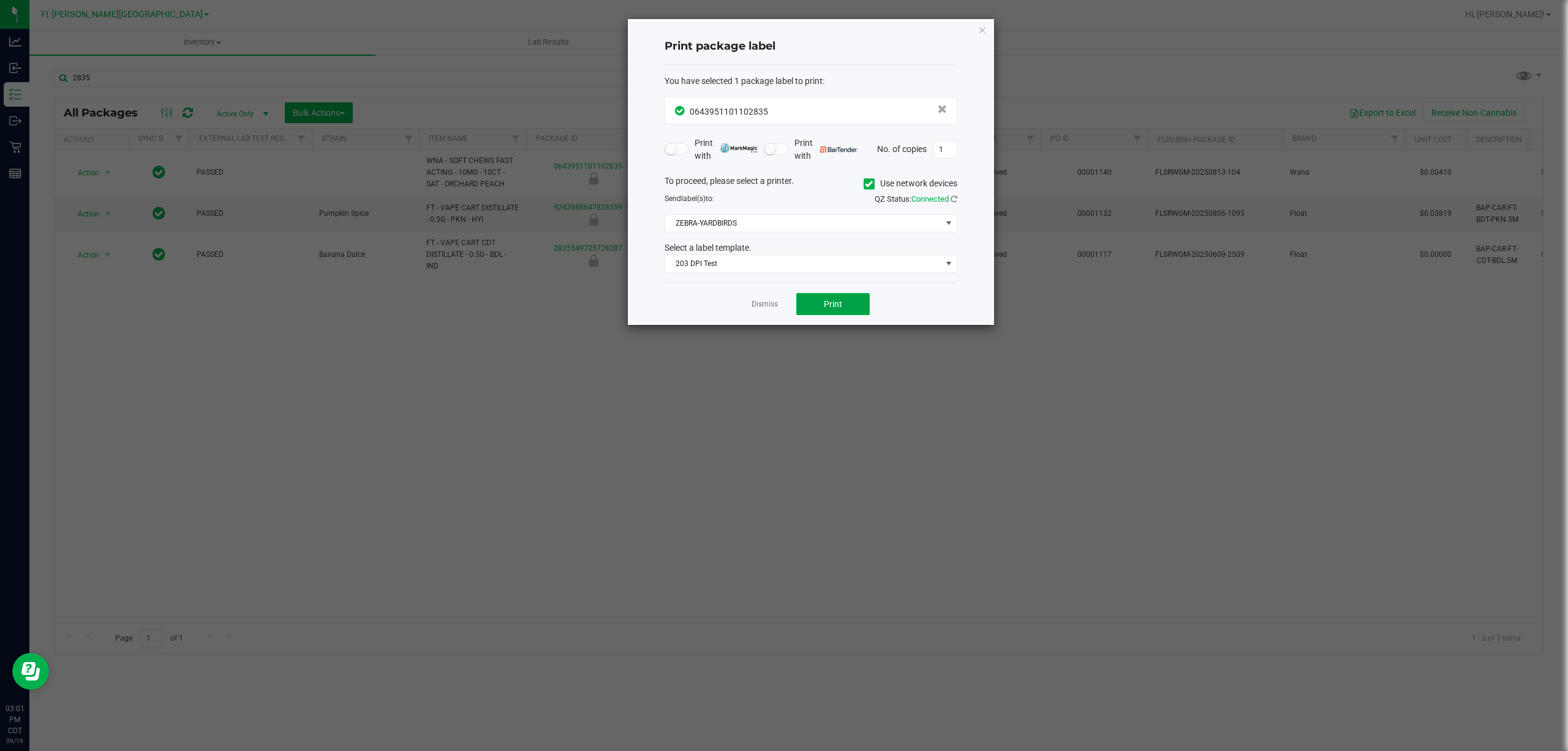
click at [827, 306] on span "Print" at bounding box center [833, 304] width 18 height 10
click at [766, 304] on link "Dismiss" at bounding box center [764, 304] width 26 height 10
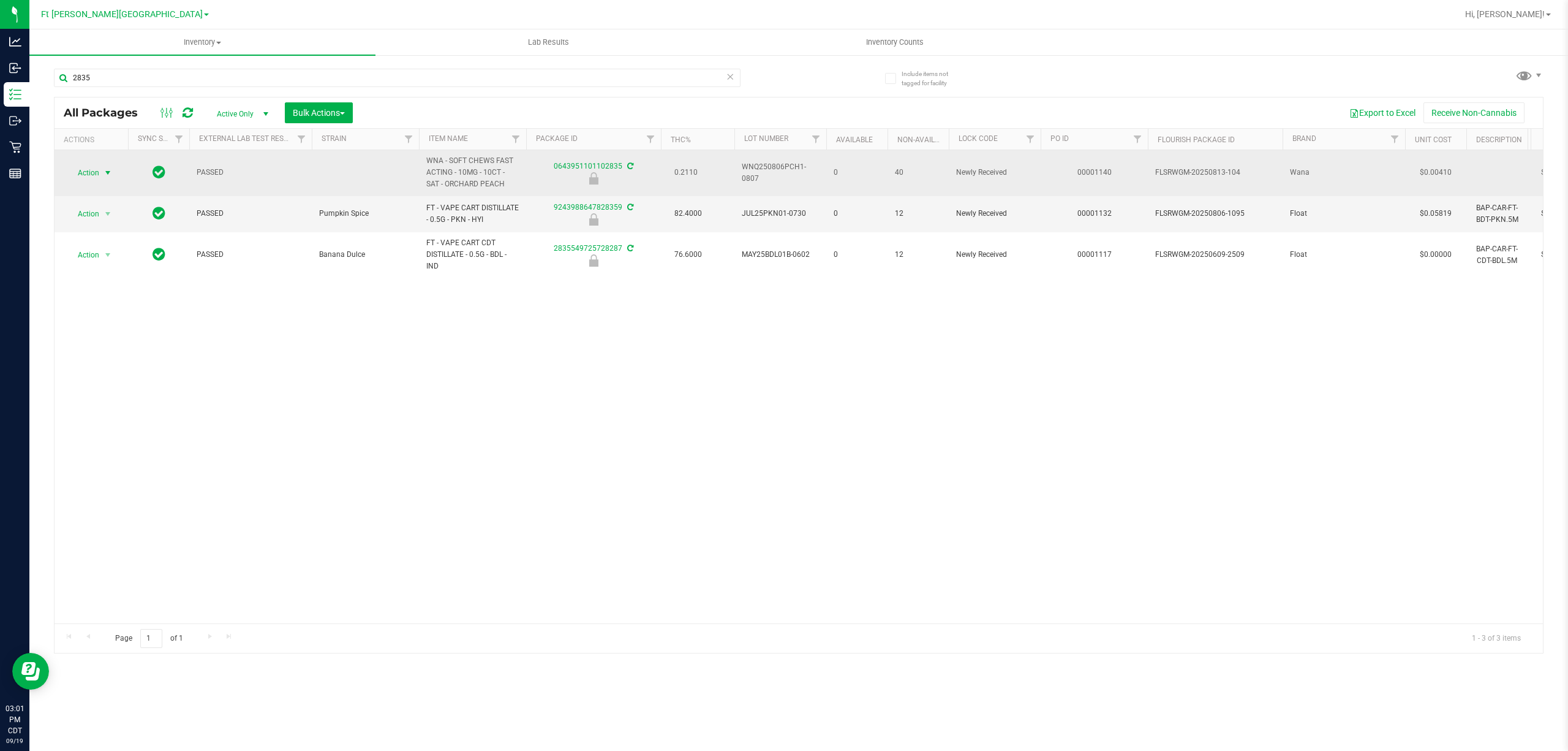
click at [91, 167] on span "Action" at bounding box center [83, 173] width 33 height 18
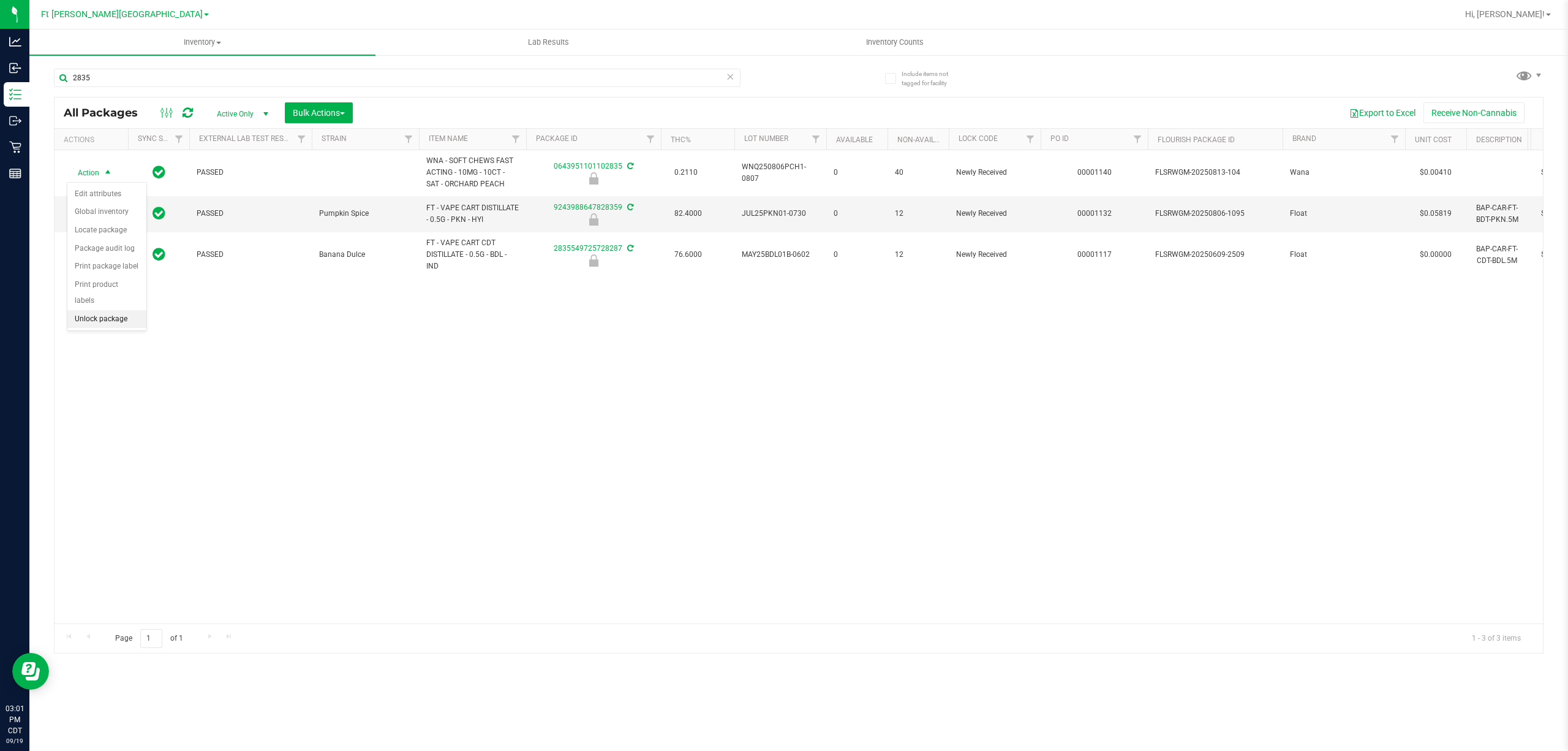
click at [103, 318] on li "Unlock package" at bounding box center [106, 319] width 79 height 18
